Goal: Contribute content: Add original content to the website for others to see

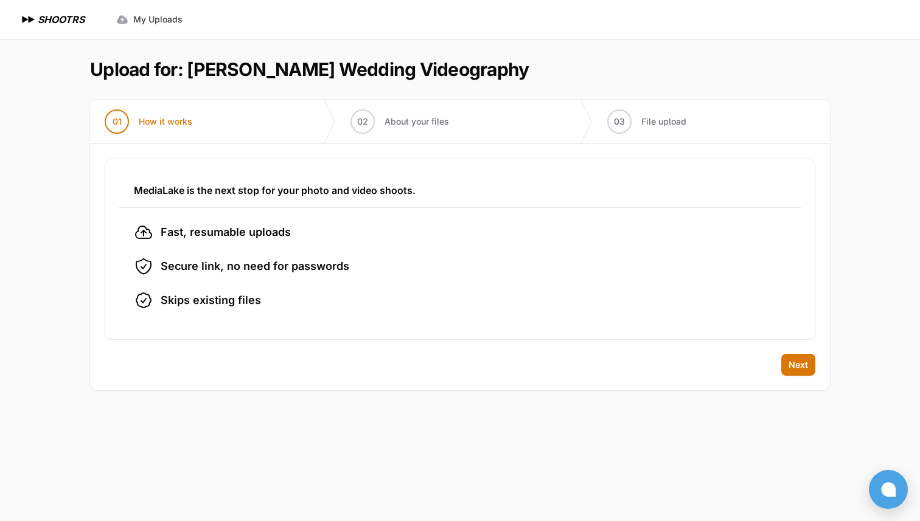
click at [806, 376] on div "Back Next" at bounding box center [460, 372] width 740 height 36
click at [802, 368] on span "Next" at bounding box center [797, 365] width 19 height 12
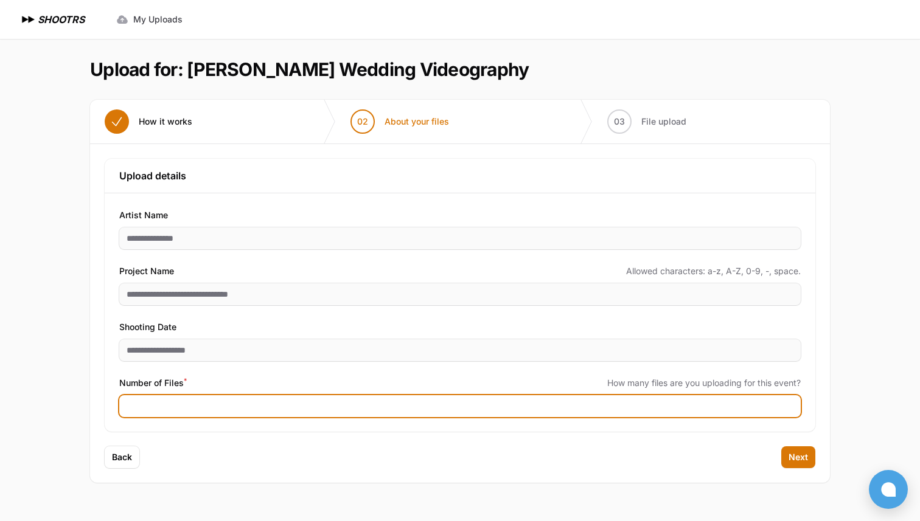
click at [404, 410] on input "**" at bounding box center [459, 406] width 681 height 22
type input "*"
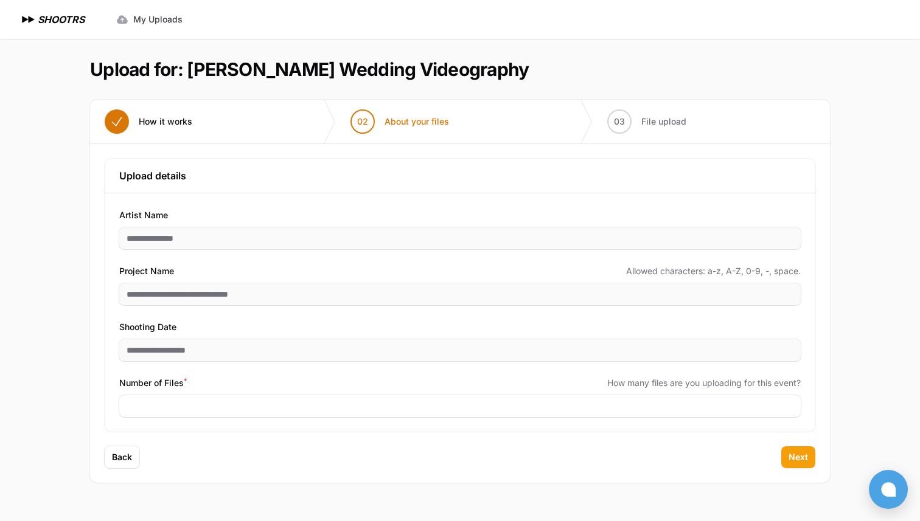
click at [806, 454] on span "Next" at bounding box center [797, 457] width 19 height 12
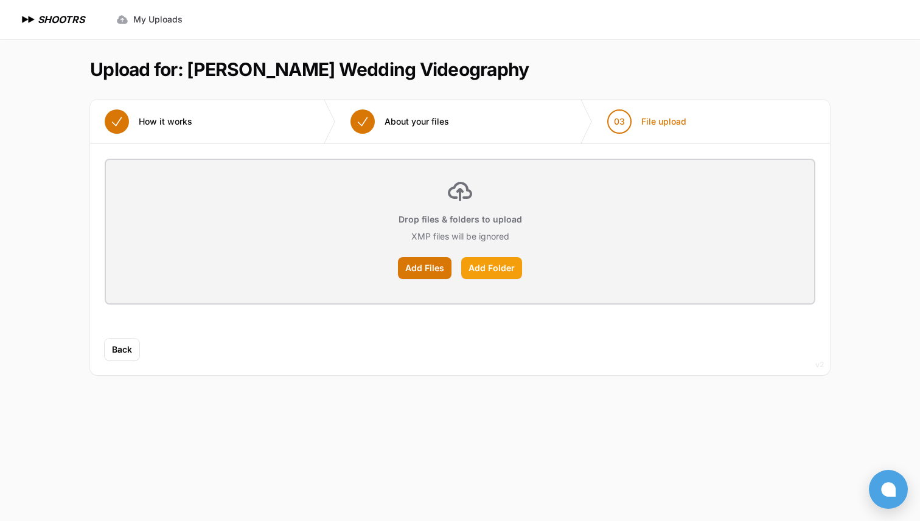
click at [494, 276] on label "Add Folder" at bounding box center [491, 268] width 61 height 22
click at [0, 0] on input "Add Folder" at bounding box center [0, 0] width 0 height 0
